Goal: Task Accomplishment & Management: Manage account settings

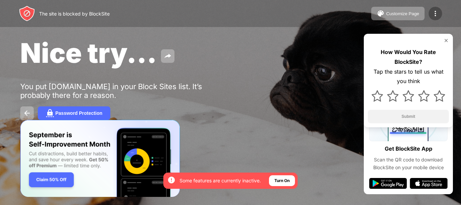
click at [440, 17] on div at bounding box center [436, 14] width 14 height 14
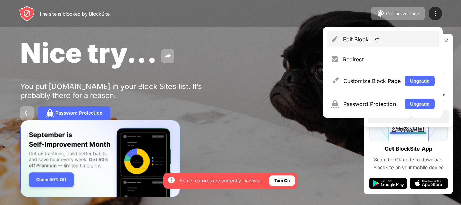
click at [338, 32] on div "Edit Block List" at bounding box center [383, 39] width 112 height 16
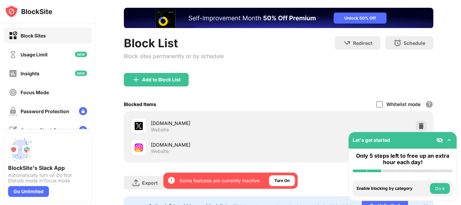
scroll to position [45, 0]
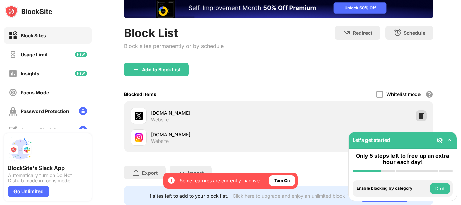
click at [418, 113] on img at bounding box center [421, 115] width 7 height 7
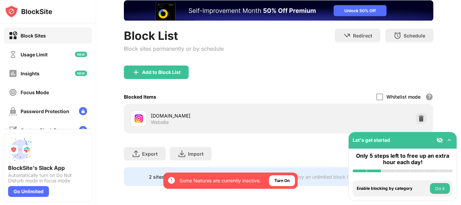
scroll to position [0, 0]
